Goal: Task Accomplishment & Management: Use online tool/utility

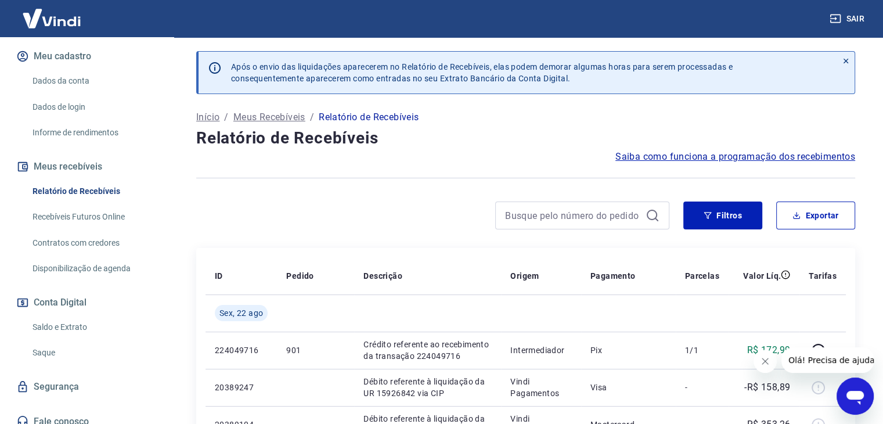
scroll to position [147, 0]
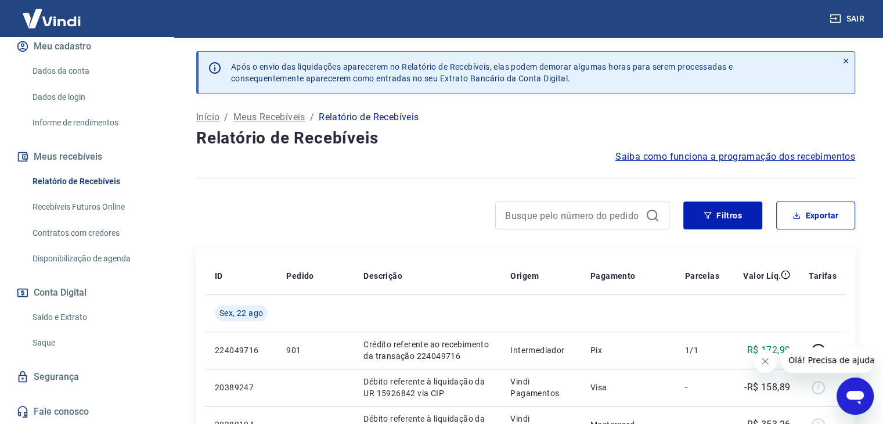
click at [45, 347] on link "Saque" at bounding box center [94, 343] width 132 height 24
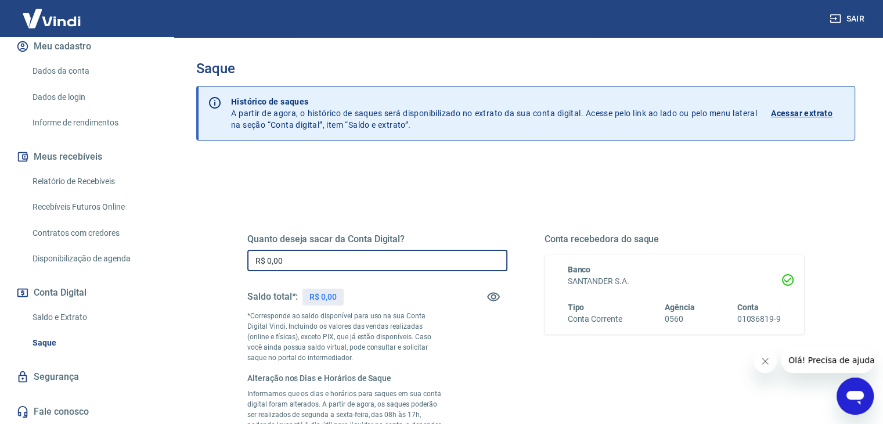
click at [428, 258] on input "R$ 0,00" at bounding box center [377, 260] width 260 height 21
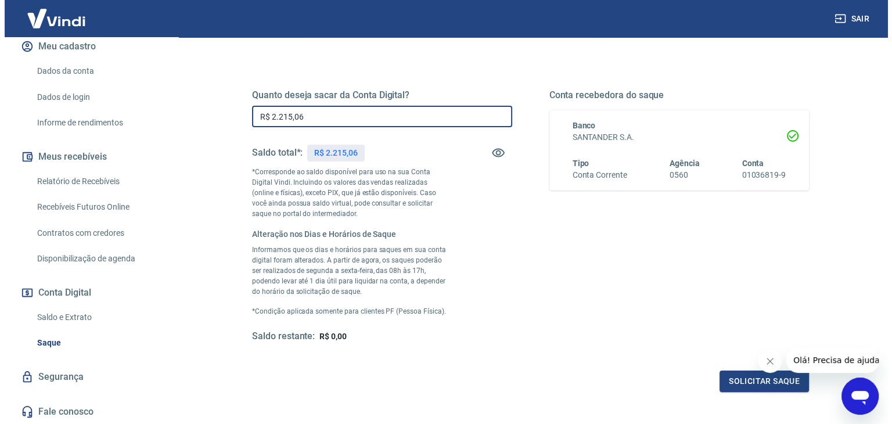
scroll to position [174, 0]
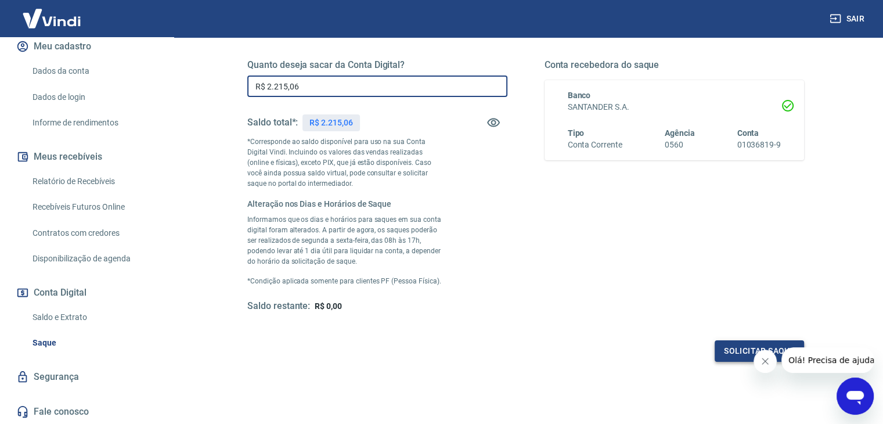
type input "R$ 2.215,06"
click at [741, 353] on button "Solicitar saque" at bounding box center [759, 350] width 89 height 21
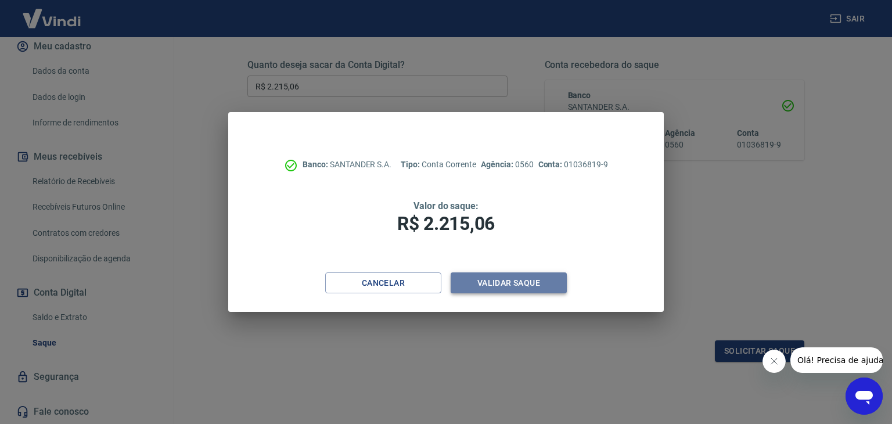
click at [497, 289] on button "Validar saque" at bounding box center [509, 282] width 116 height 21
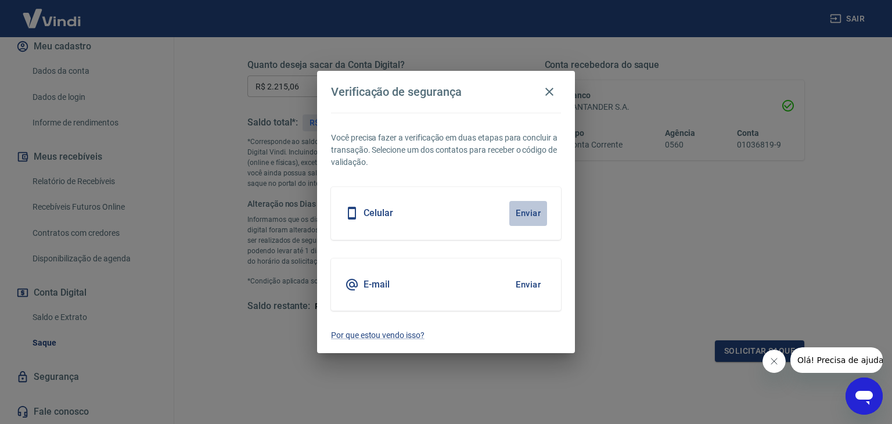
click at [527, 215] on button "Enviar" at bounding box center [528, 213] width 38 height 24
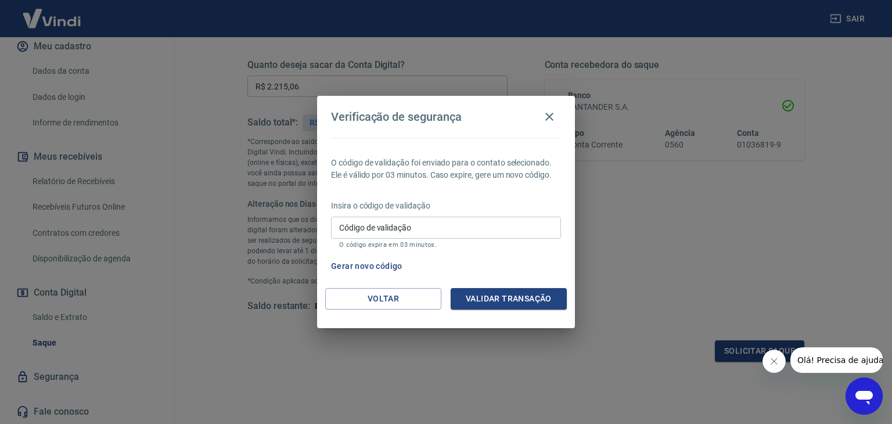
click at [469, 224] on input "Código de validação" at bounding box center [446, 227] width 230 height 21
type input "354197"
click at [504, 298] on button "Validar transação" at bounding box center [509, 298] width 116 height 21
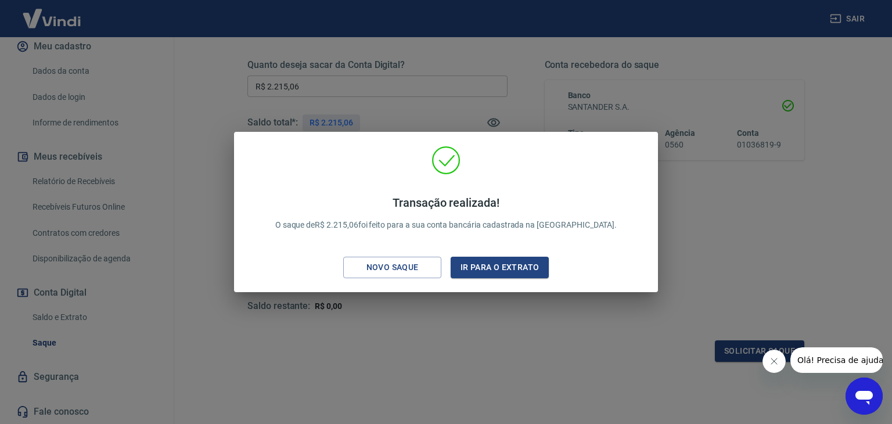
click at [406, 347] on div "Transação realizada! O saque de R$ 2.215,06 foi feito para a sua conta bancária…" at bounding box center [446, 212] width 892 height 424
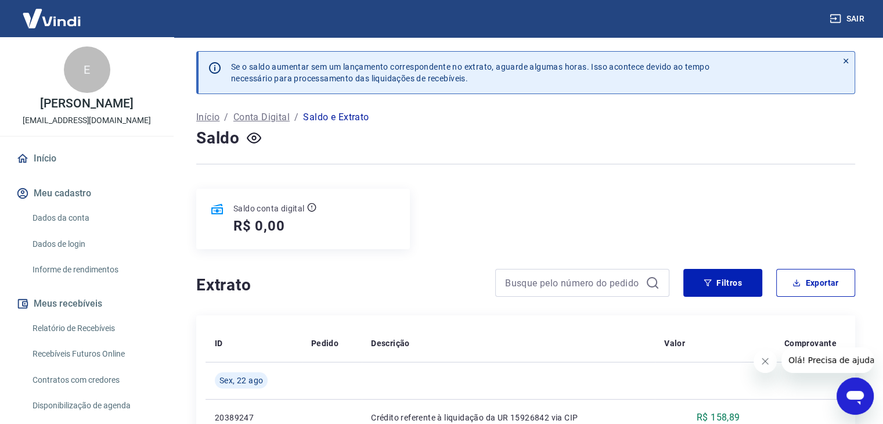
click at [49, 193] on button "Meu cadastro" at bounding box center [87, 194] width 146 height 26
